Goal: Transaction & Acquisition: Purchase product/service

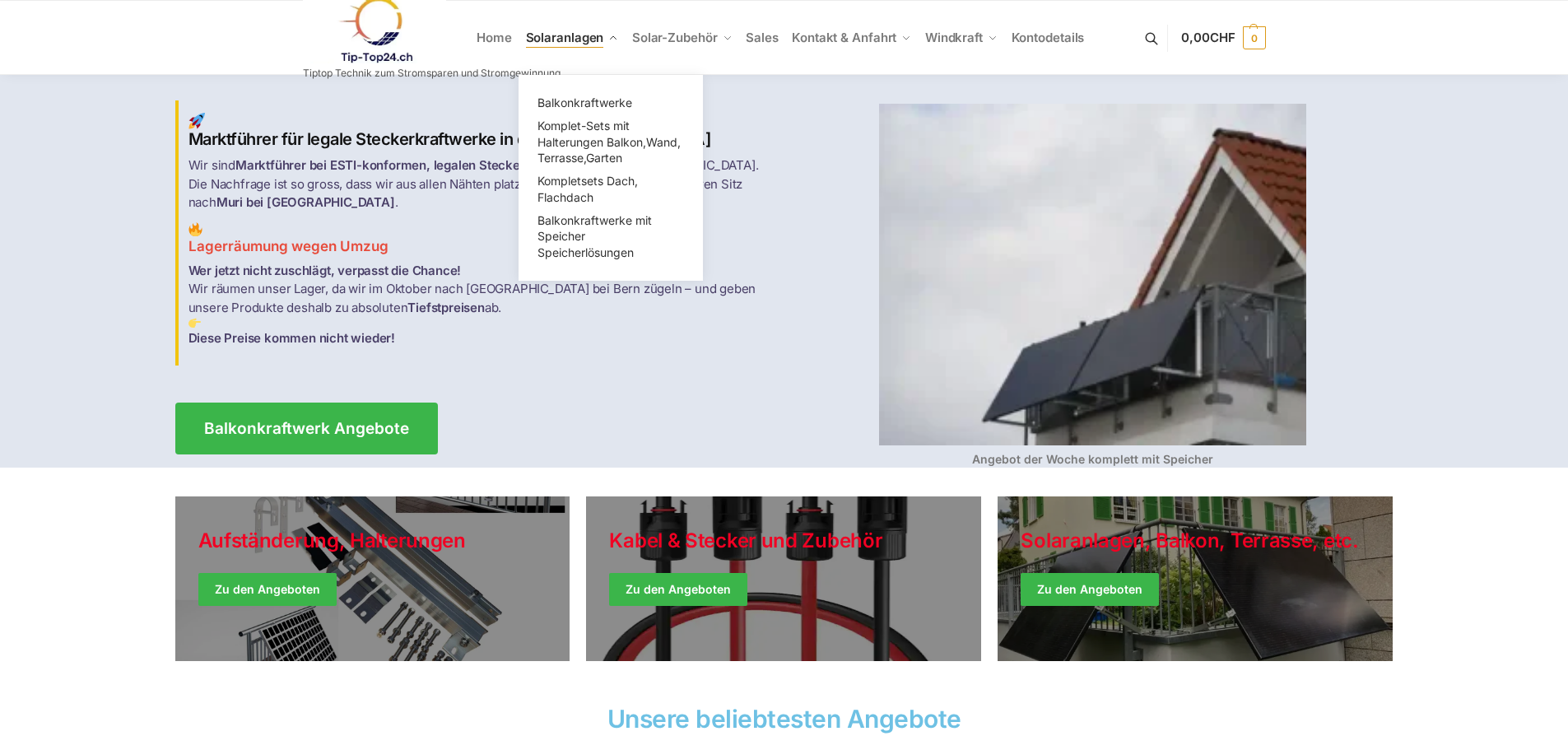
click at [619, 37] on link "Solaranlagen" at bounding box center [572, 38] width 107 height 74
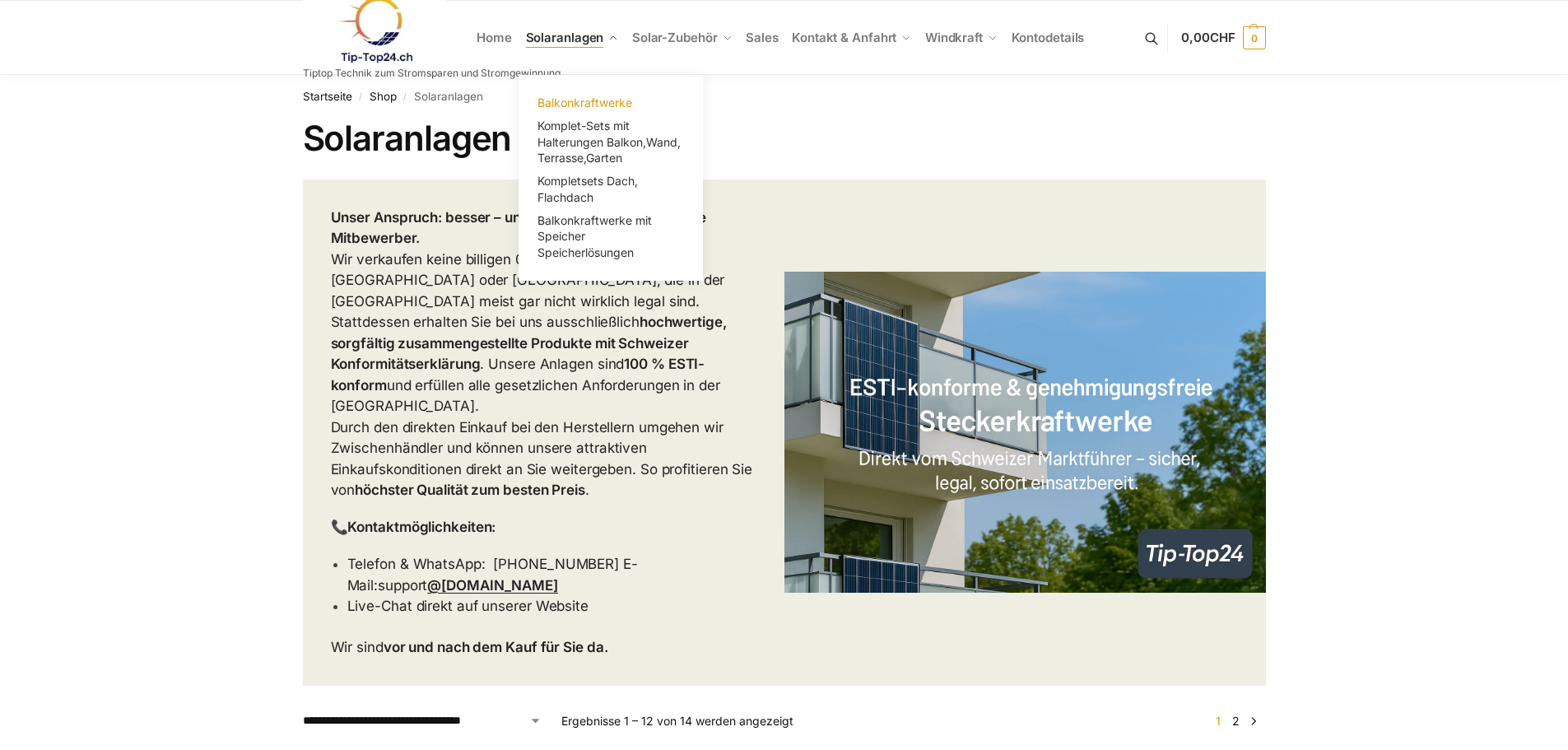
click at [602, 101] on span "Balkonkraftwerke" at bounding box center [585, 102] width 95 height 14
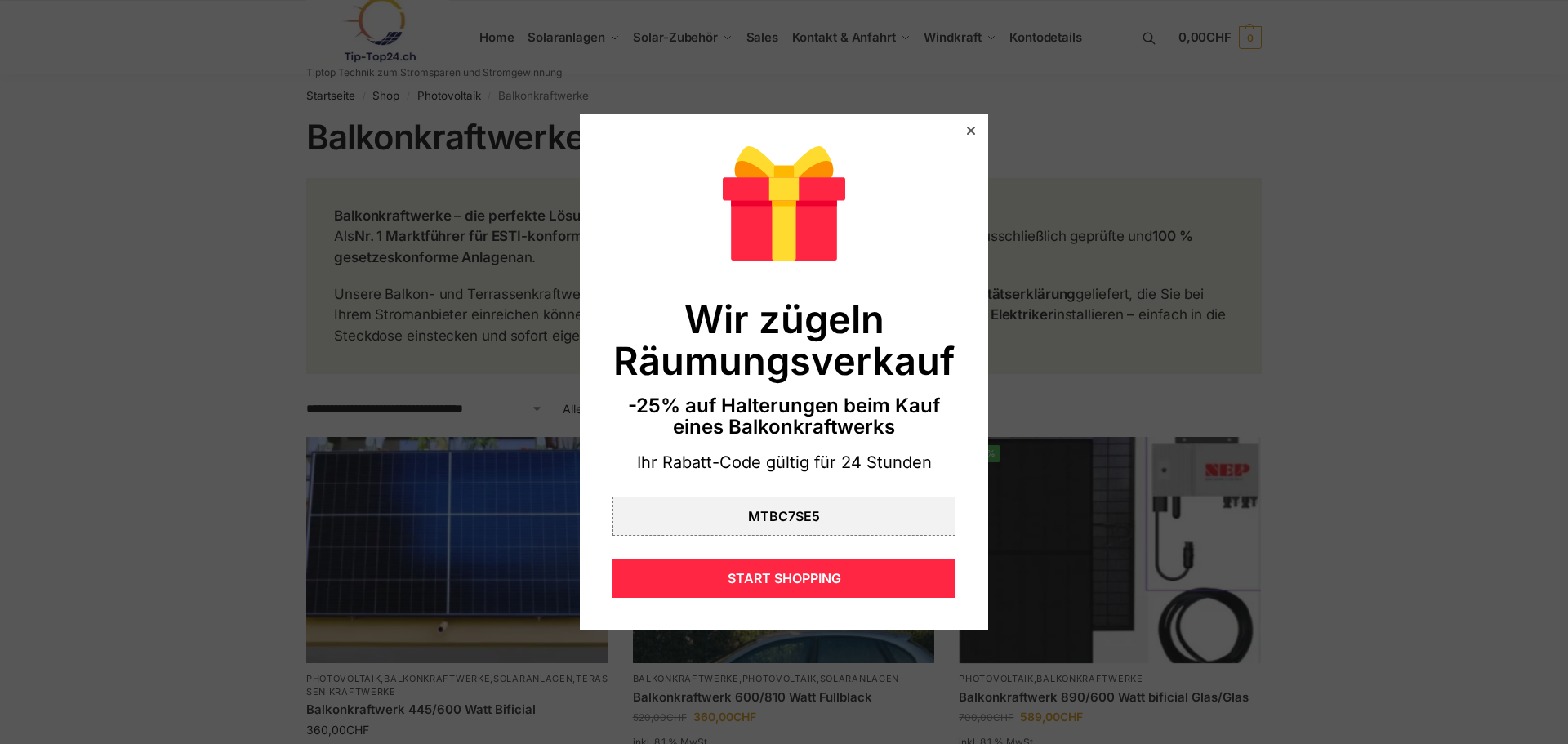
click at [966, 130] on div "Wir zügeln Räumungsverkauf -25% auf Halterungen beim Kauf eines Balkonkraftwerk…" at bounding box center [784, 372] width 408 height 518
click at [950, 130] on div "Wir zügeln Räumungsverkauf -25% auf Halterungen beim Kauf eines Balkonkraftwerk…" at bounding box center [784, 372] width 408 height 518
click at [967, 132] on icon at bounding box center [971, 131] width 8 height 8
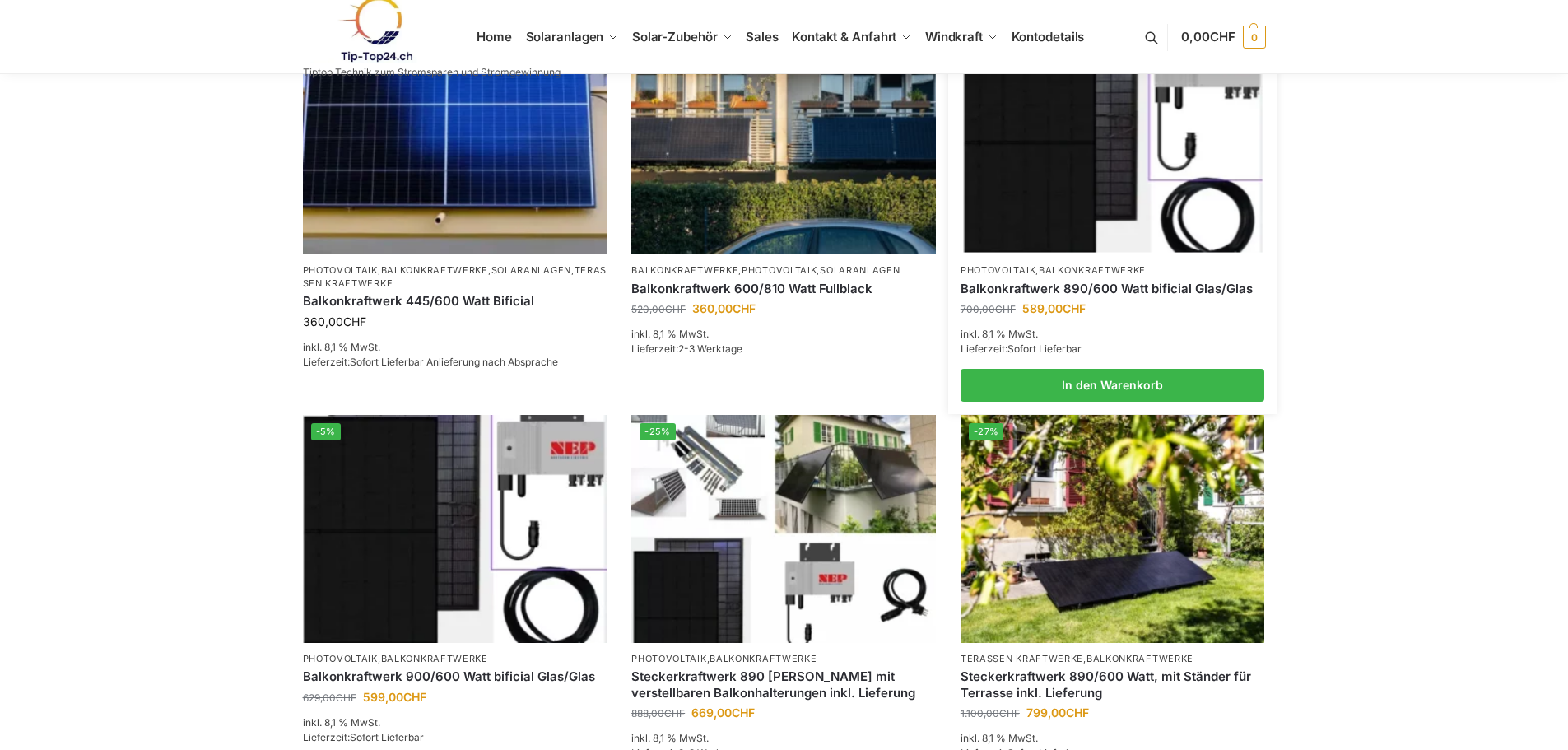
scroll to position [412, 0]
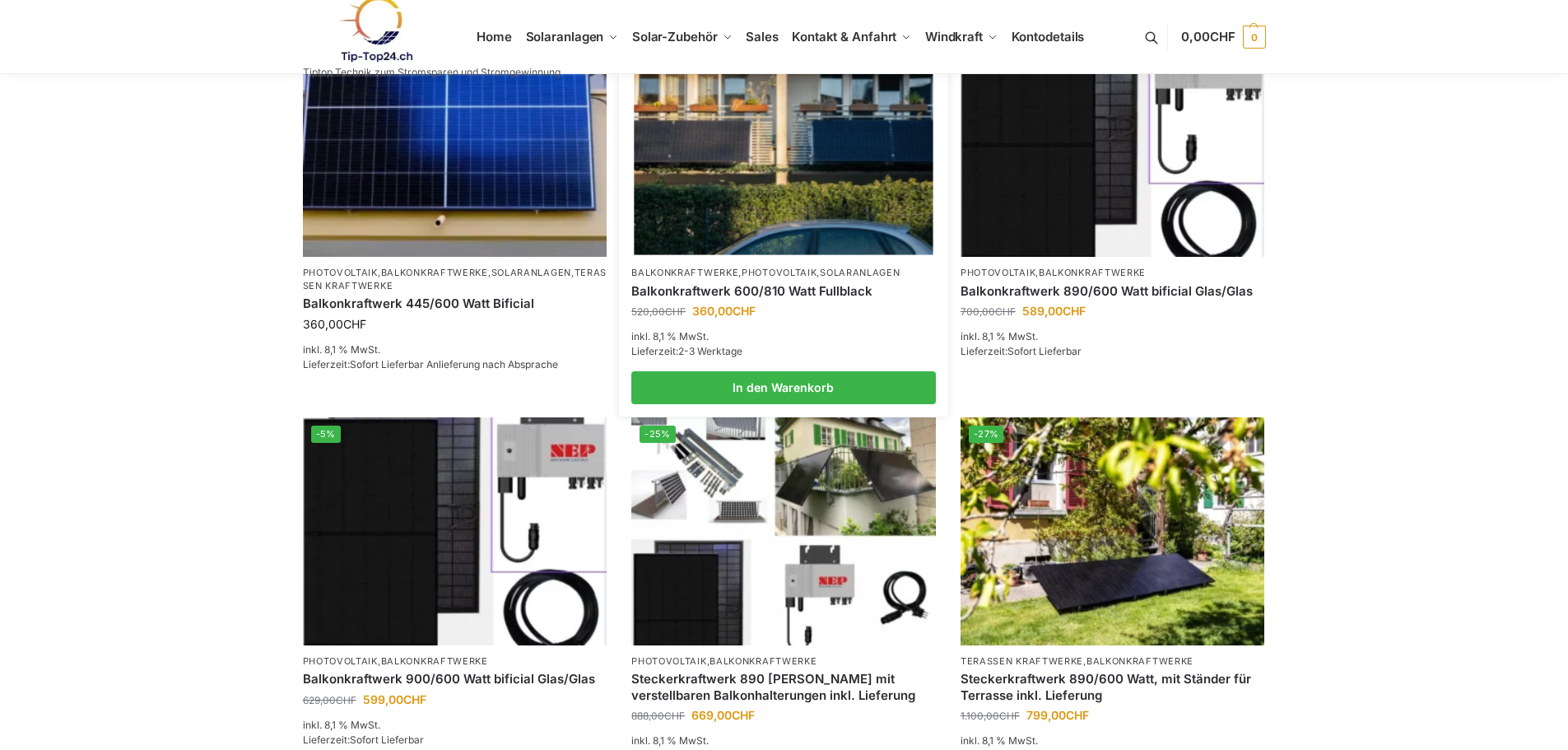
click at [856, 192] on img at bounding box center [783, 143] width 299 height 224
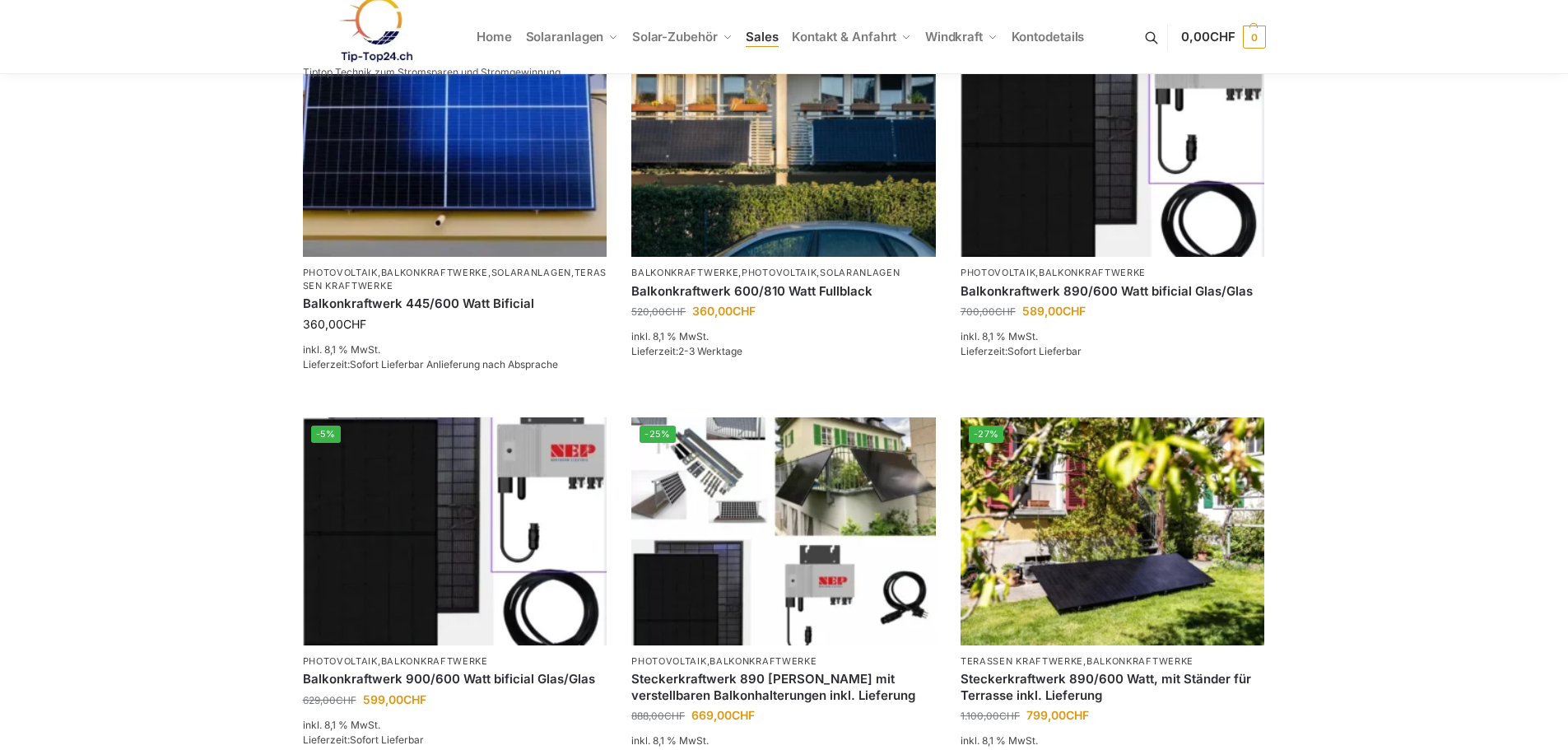
click at [773, 37] on span "Sales" at bounding box center [762, 37] width 33 height 15
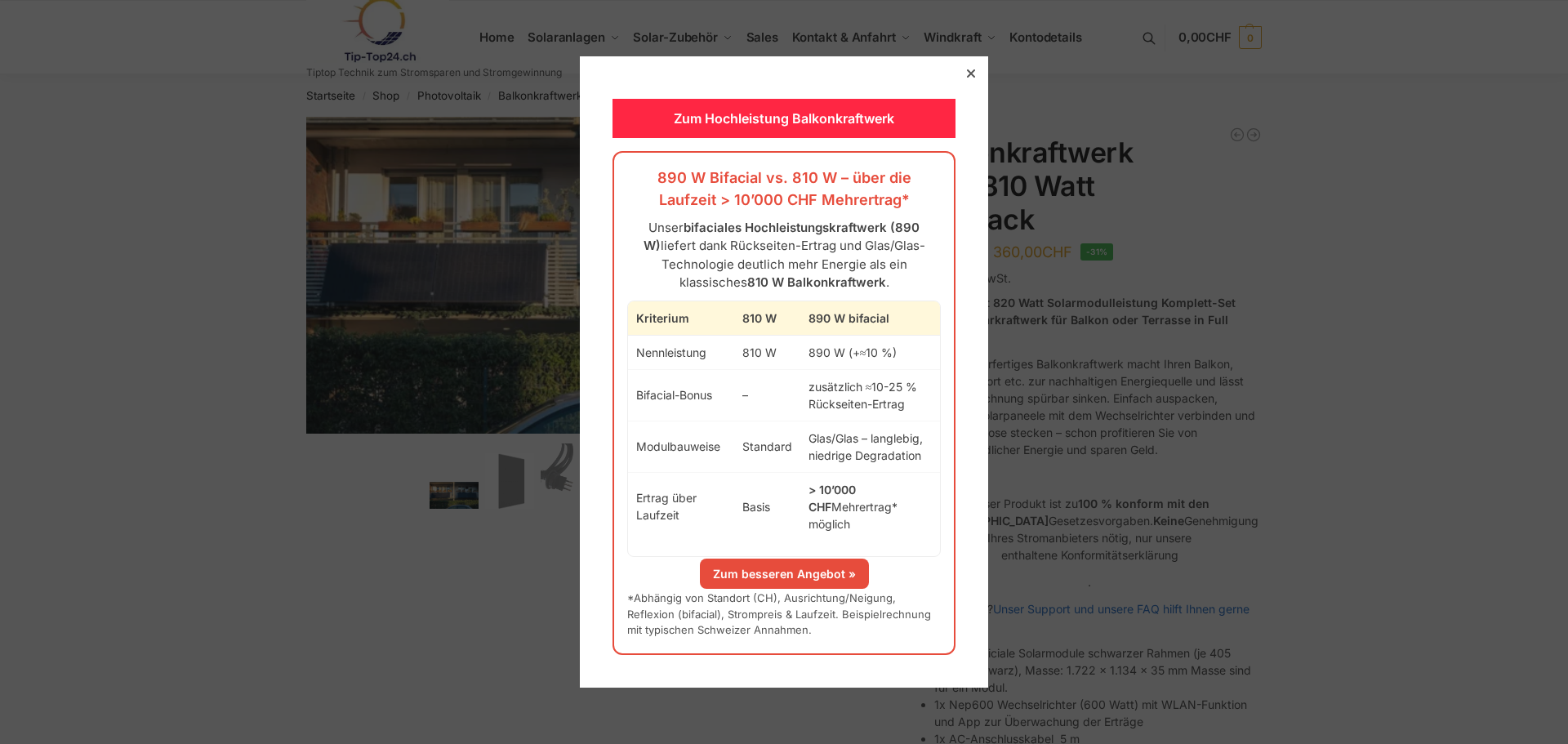
click at [964, 76] on div at bounding box center [970, 73] width 14 height 14
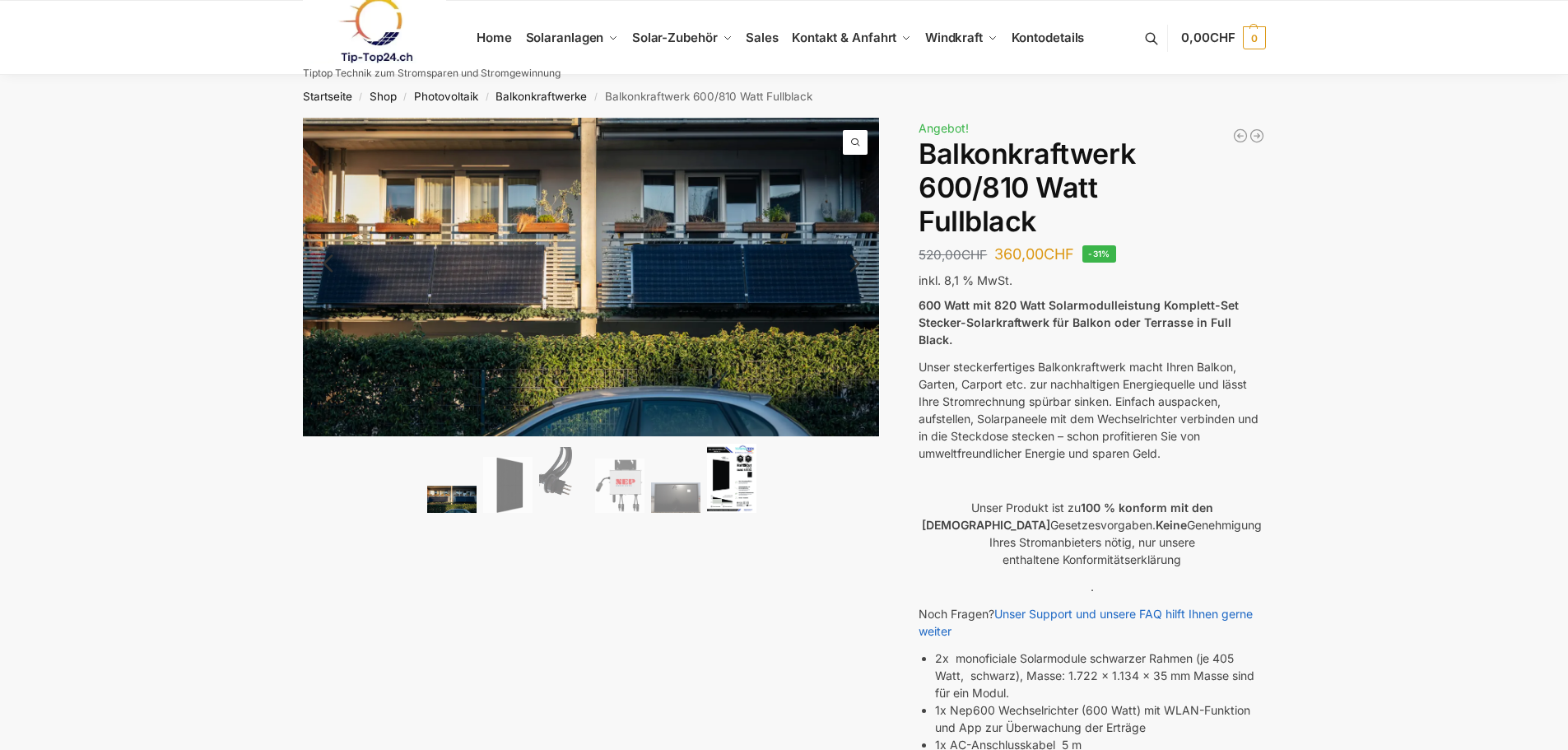
click at [720, 462] on img at bounding box center [732, 479] width 49 height 70
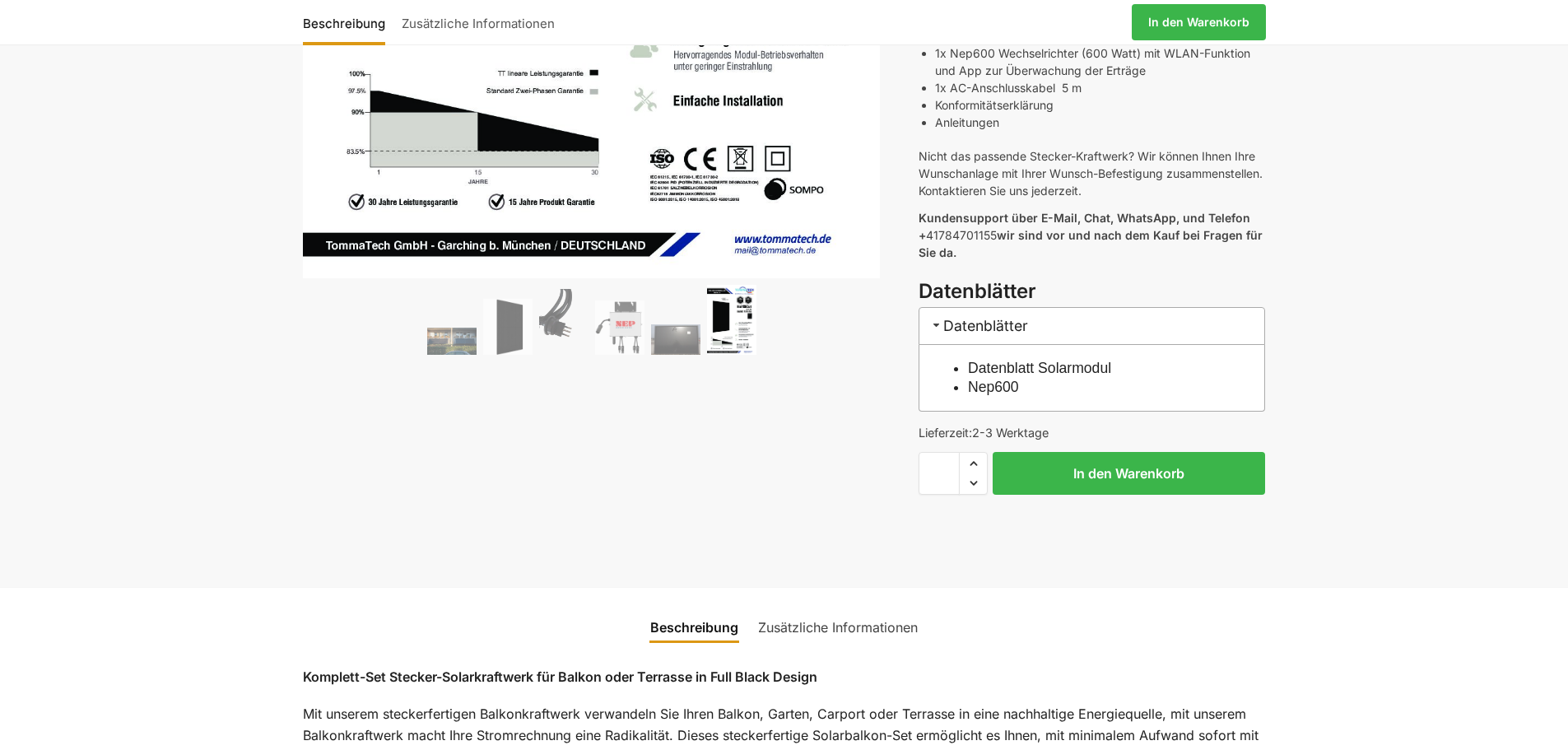
scroll to position [659, 0]
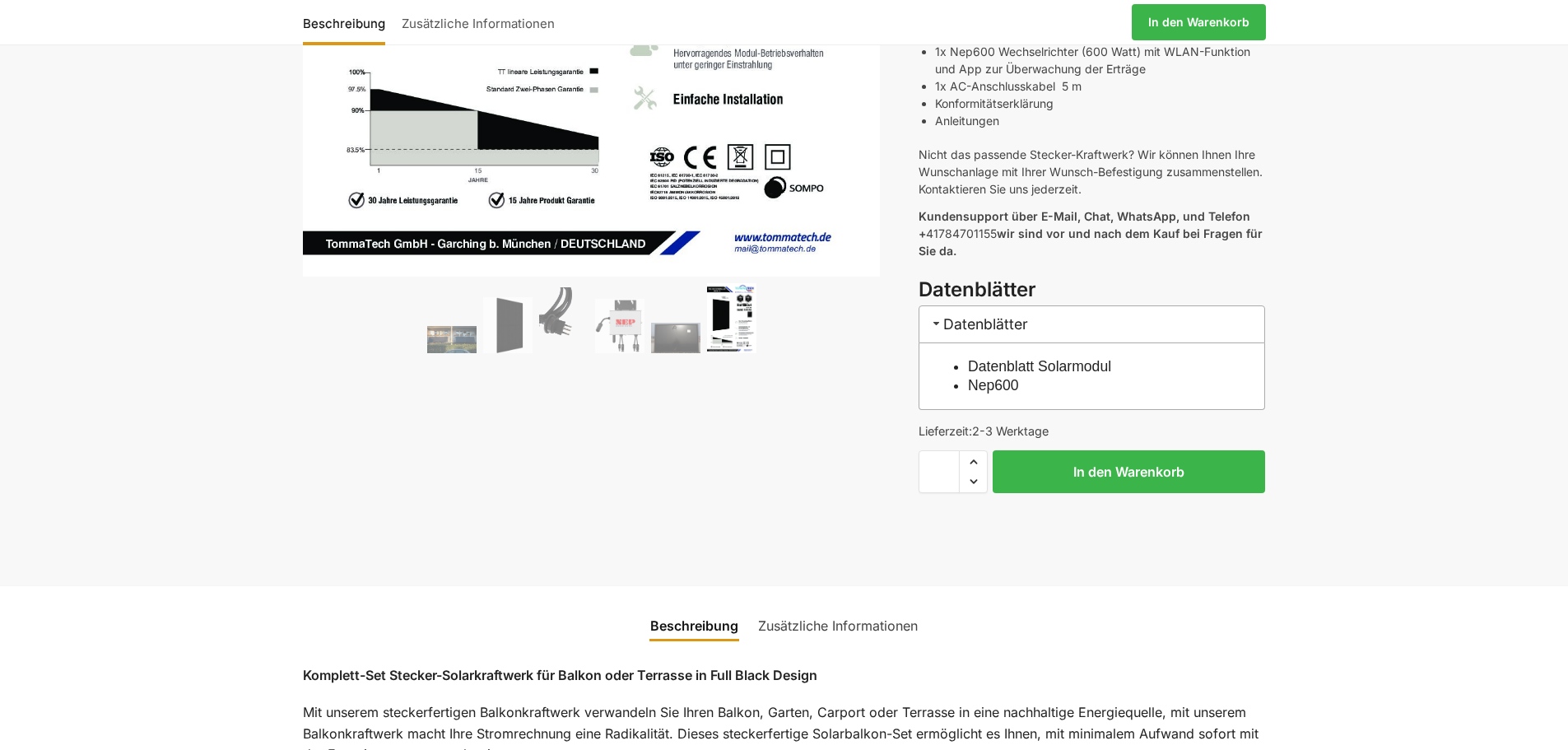
click at [1008, 377] on link "Nep600" at bounding box center [994, 384] width 51 height 16
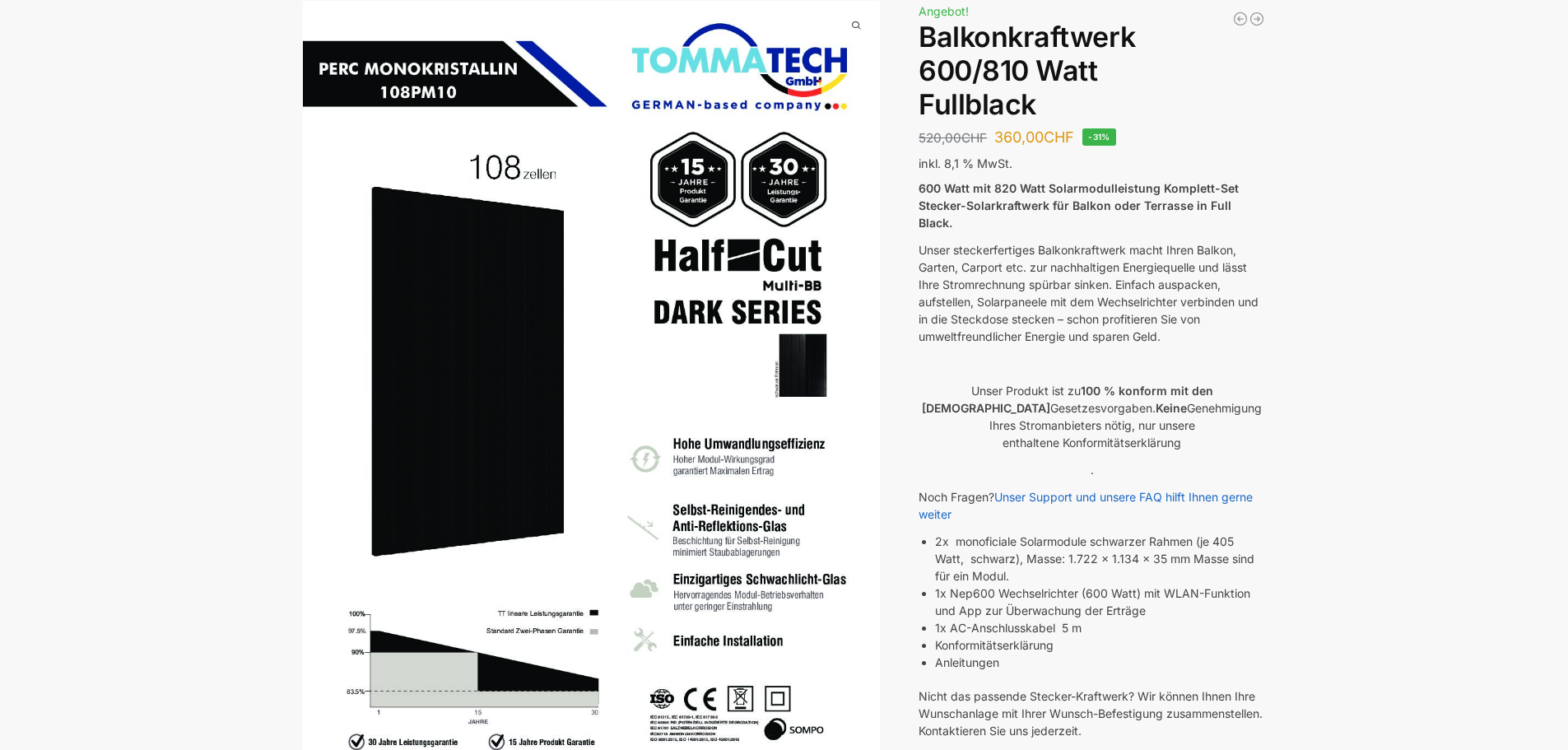
scroll to position [0, 0]
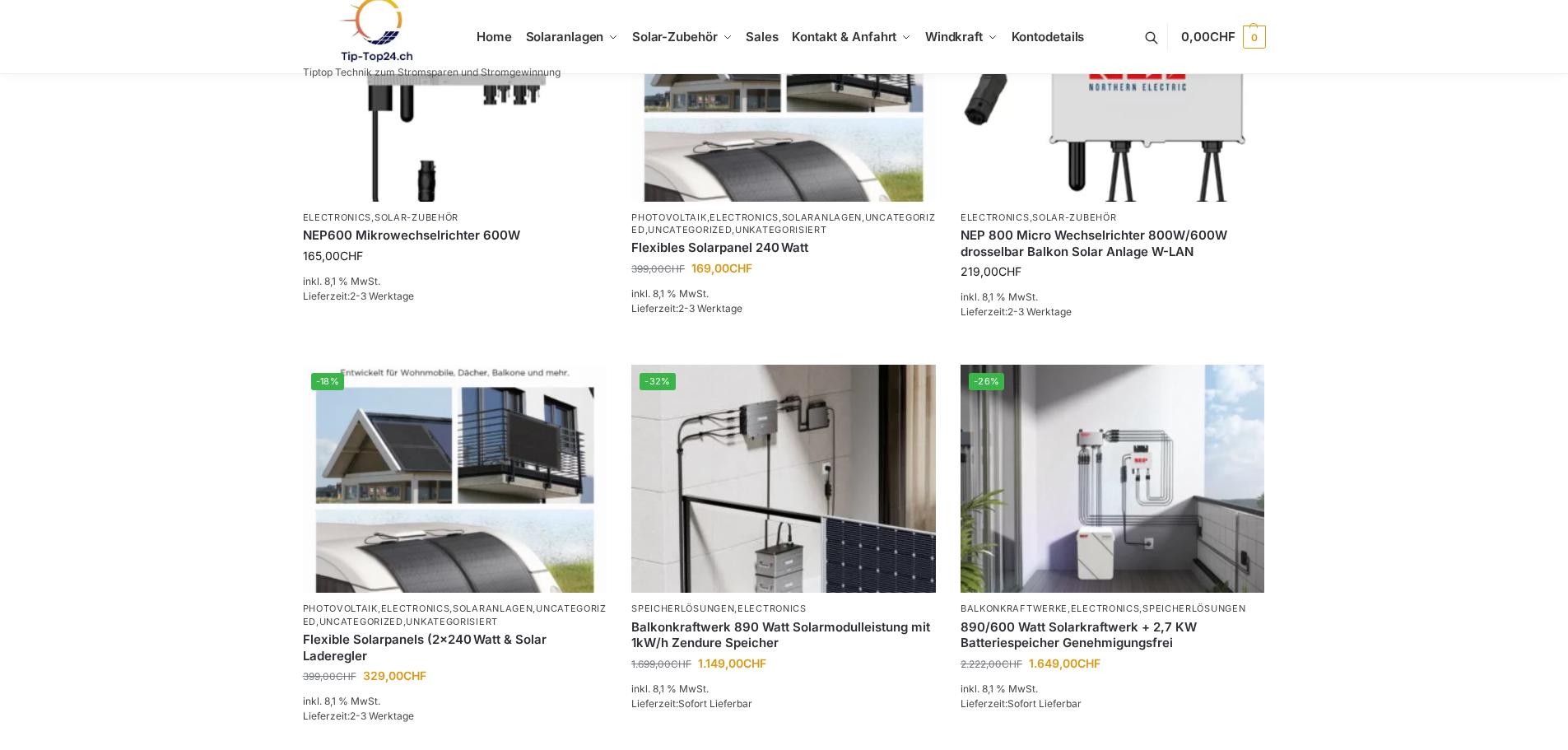
scroll to position [1318, 0]
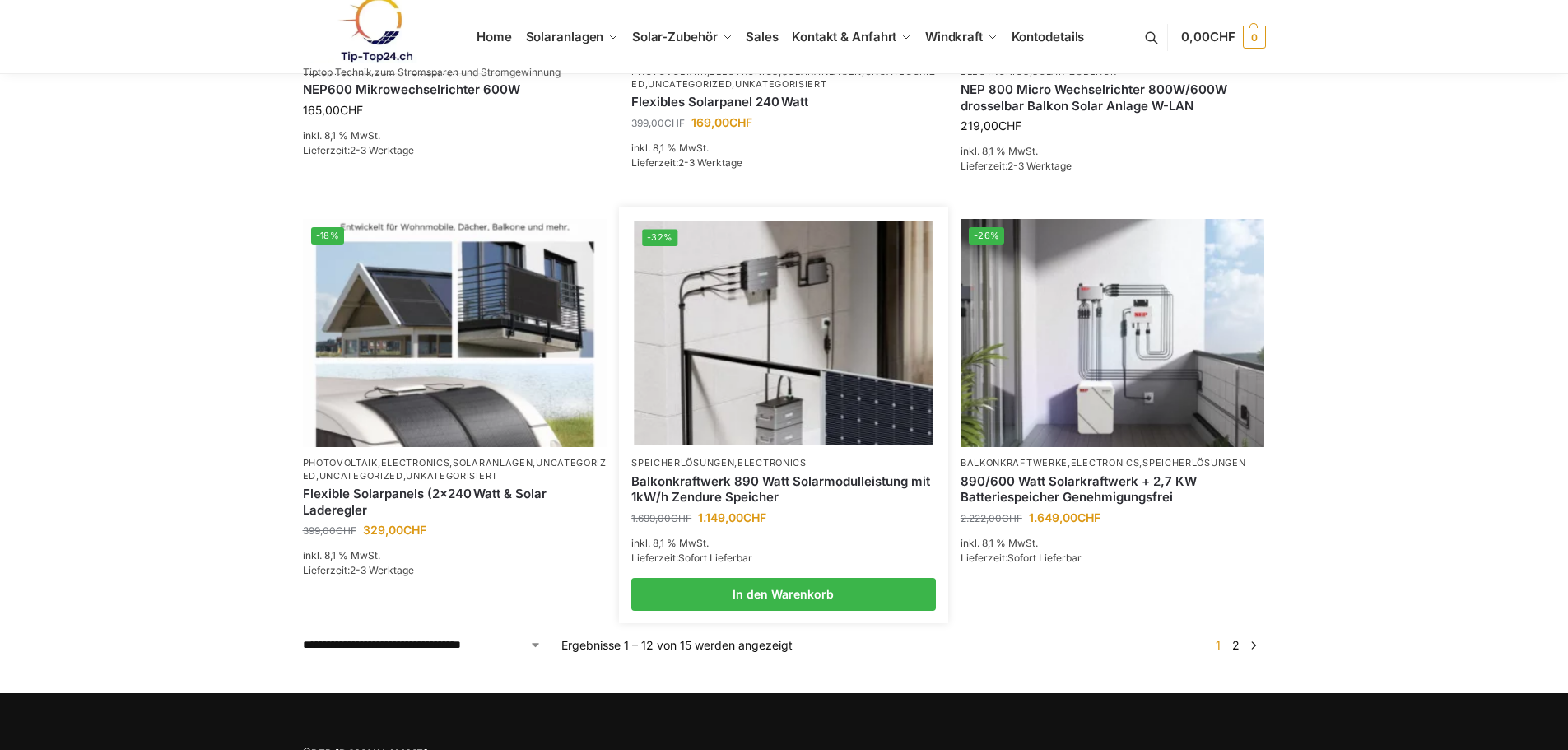
click at [867, 381] on img at bounding box center [783, 333] width 299 height 224
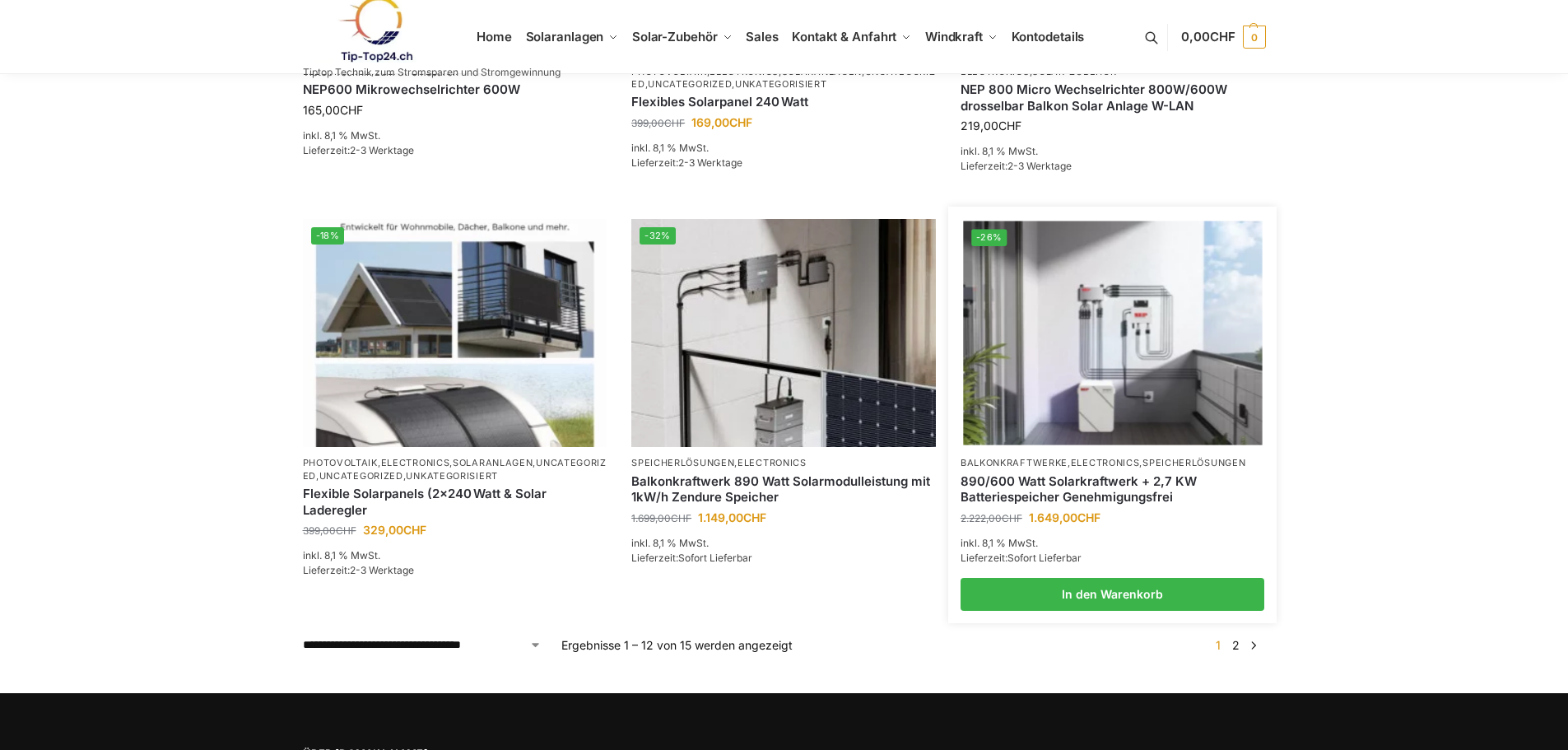
click at [1022, 330] on img at bounding box center [1112, 333] width 299 height 224
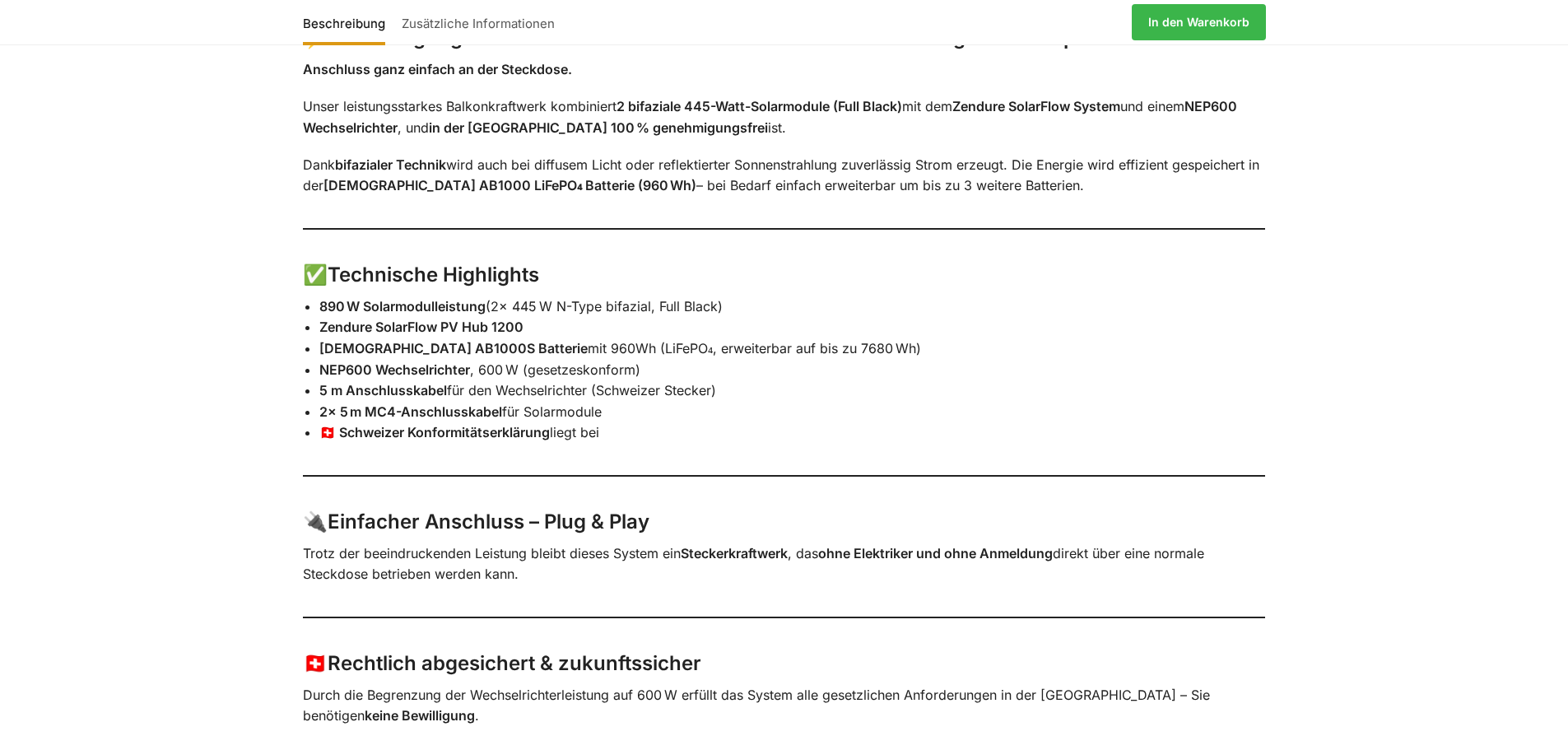
scroll to position [1235, 0]
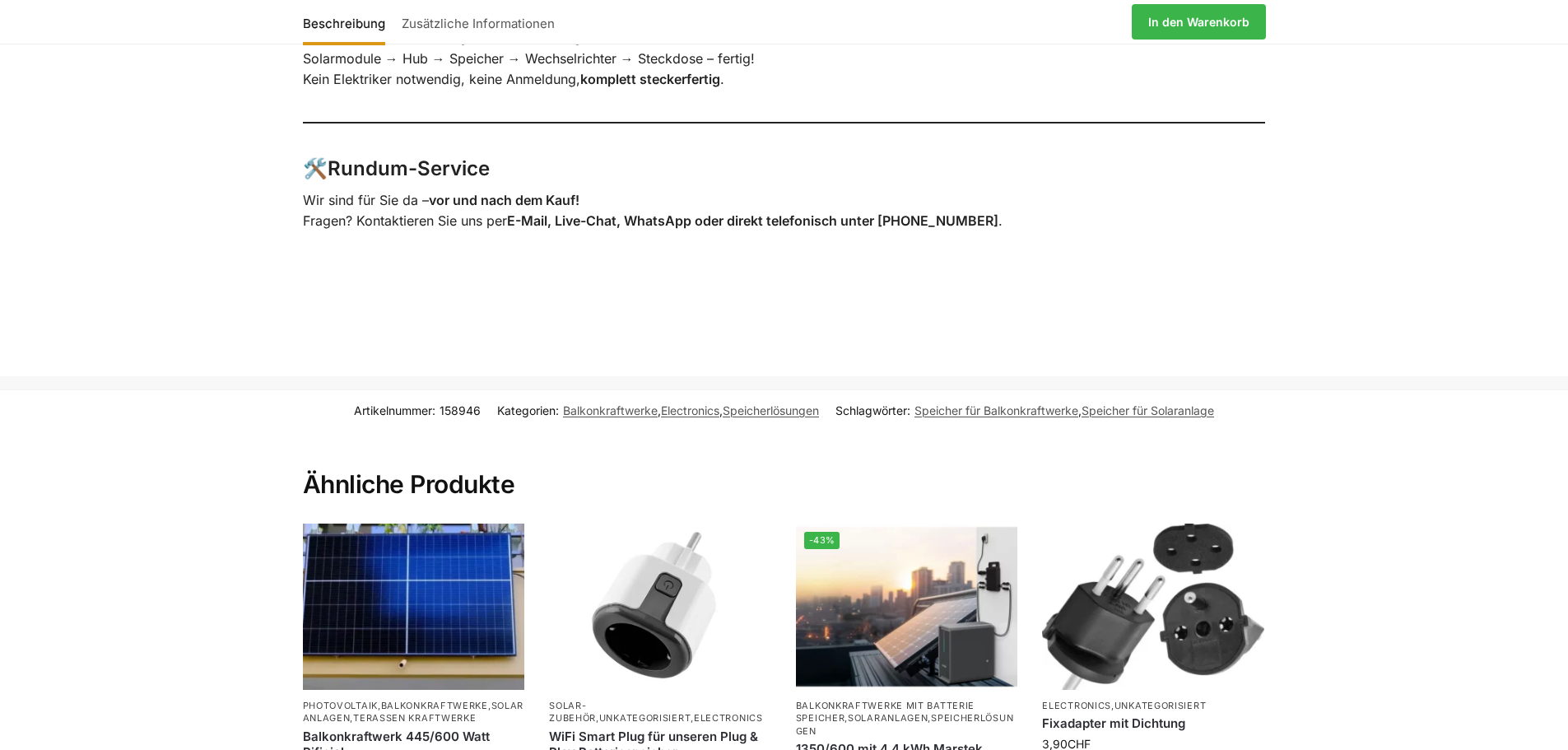
scroll to position [3376, 0]
